Goal: Task Accomplishment & Management: Use online tool/utility

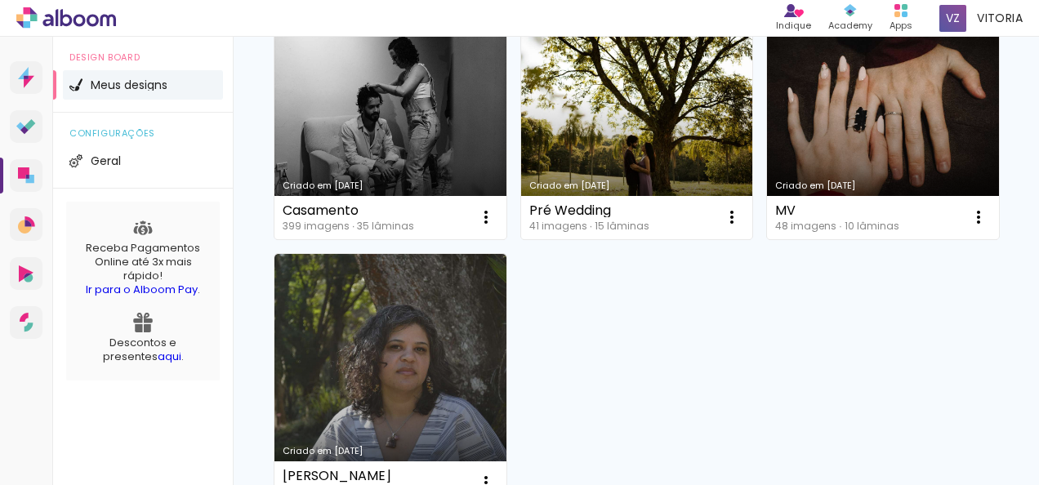
scroll to position [82, 0]
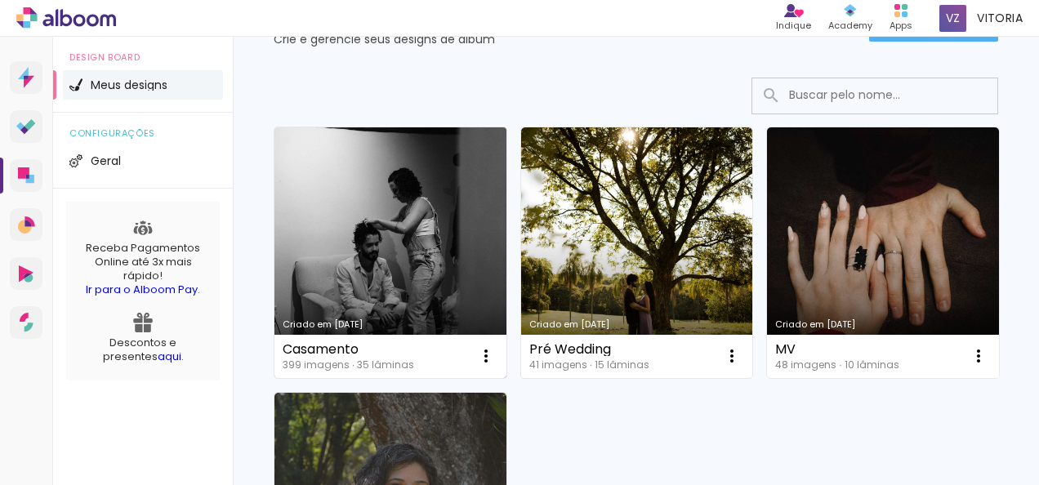
click at [390, 225] on link "Criado em [DATE]" at bounding box center [390, 252] width 232 height 251
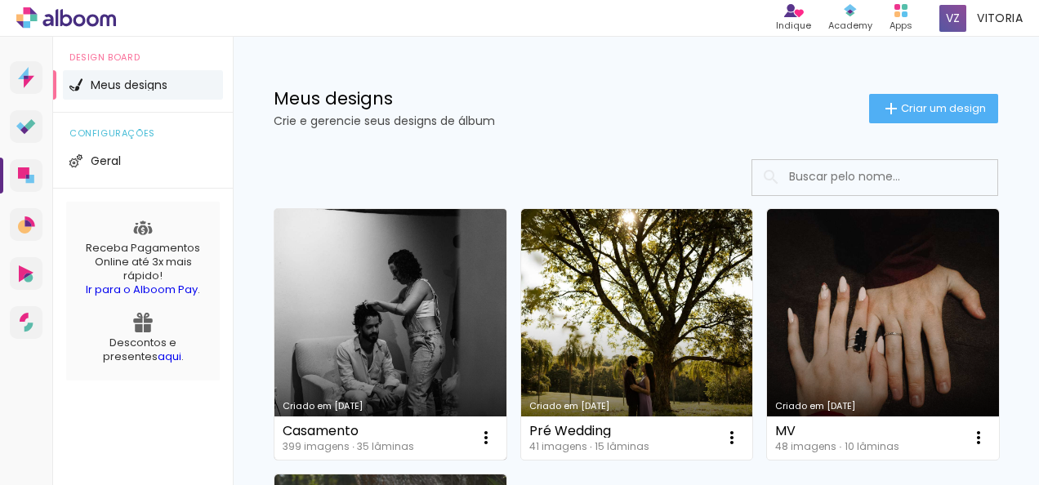
click at [392, 323] on link "Criado em [DATE]" at bounding box center [390, 334] width 232 height 251
